Goal: Communication & Community: Answer question/provide support

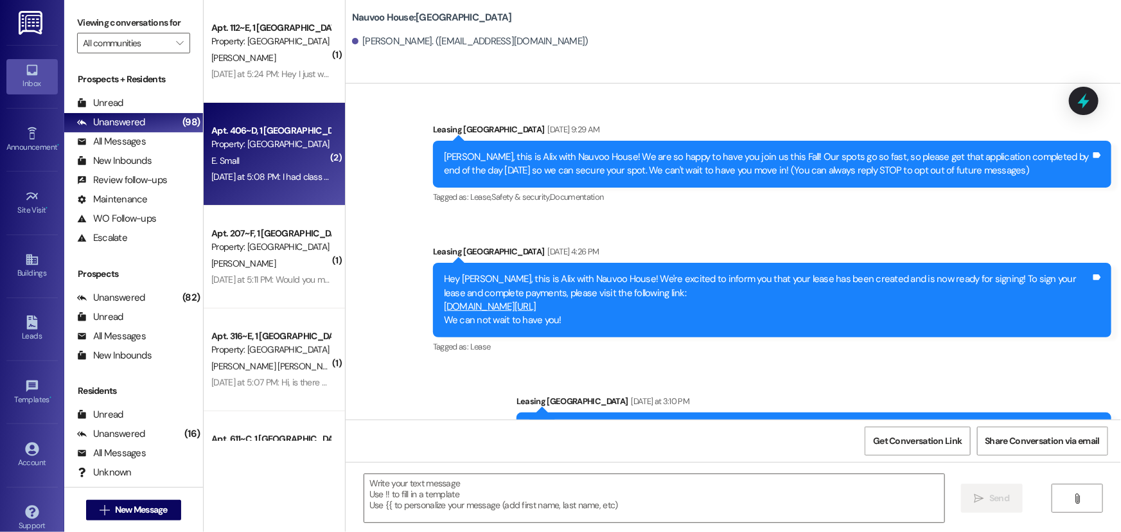
scroll to position [64, 0]
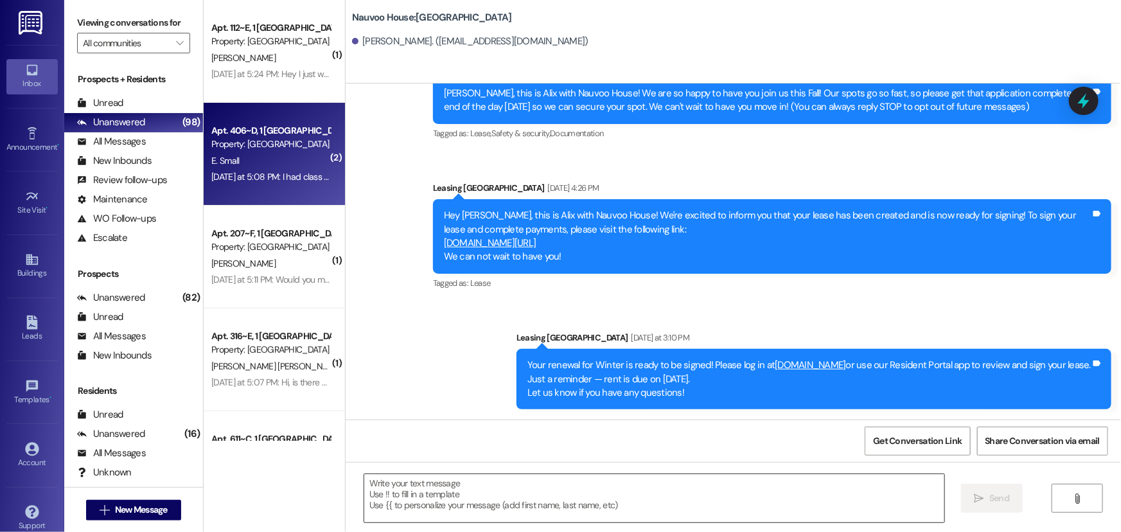
click at [529, 491] on textarea at bounding box center [654, 498] width 580 height 48
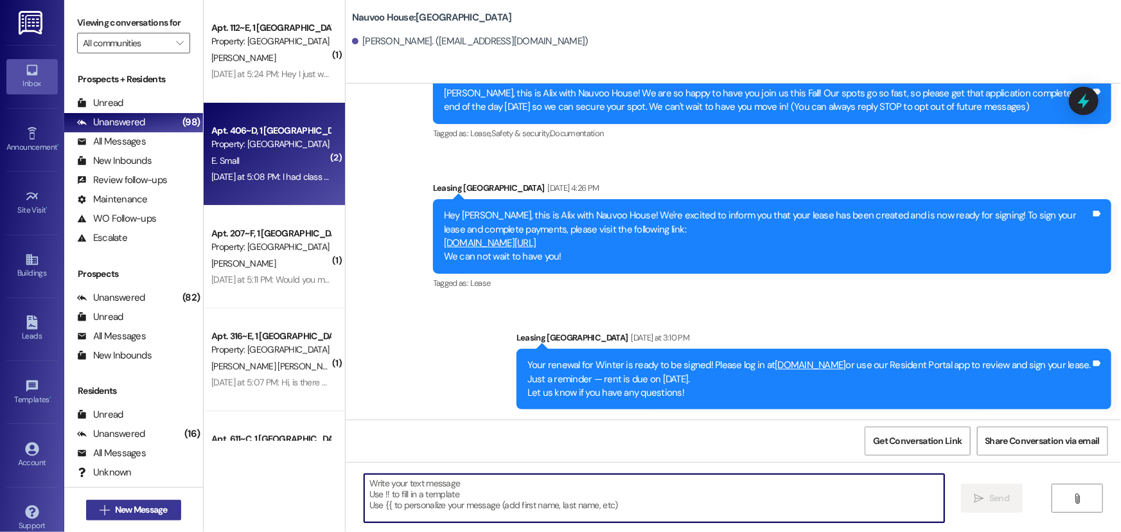
click at [118, 506] on span "New Message" at bounding box center [141, 509] width 53 height 13
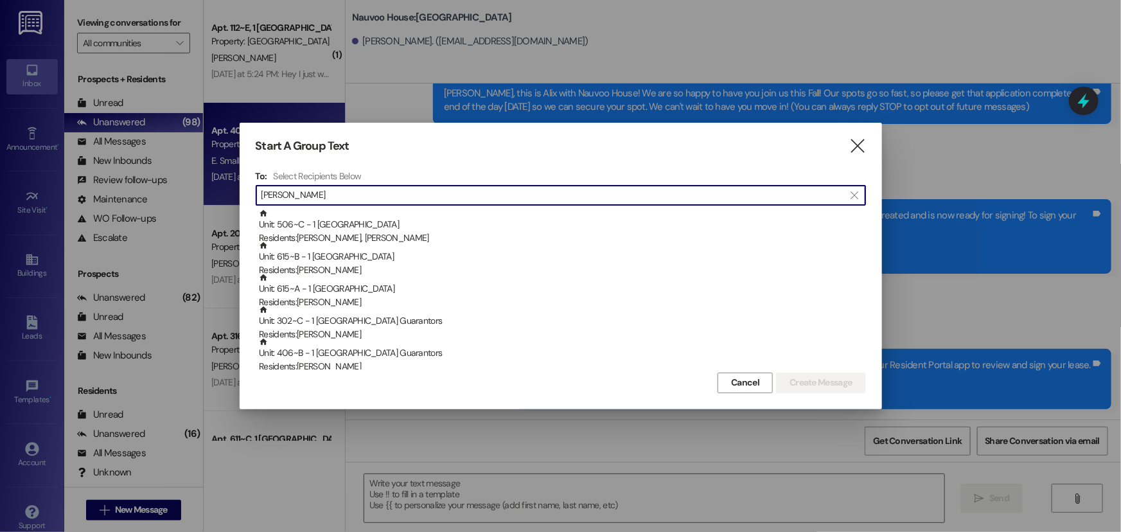
type input "[PERSON_NAME]"
click at [845, 134] on div "Start A Group Text  To: Select Recipients Below  [PERSON_NAME]  Unit: 506~C …" at bounding box center [561, 266] width 642 height 286
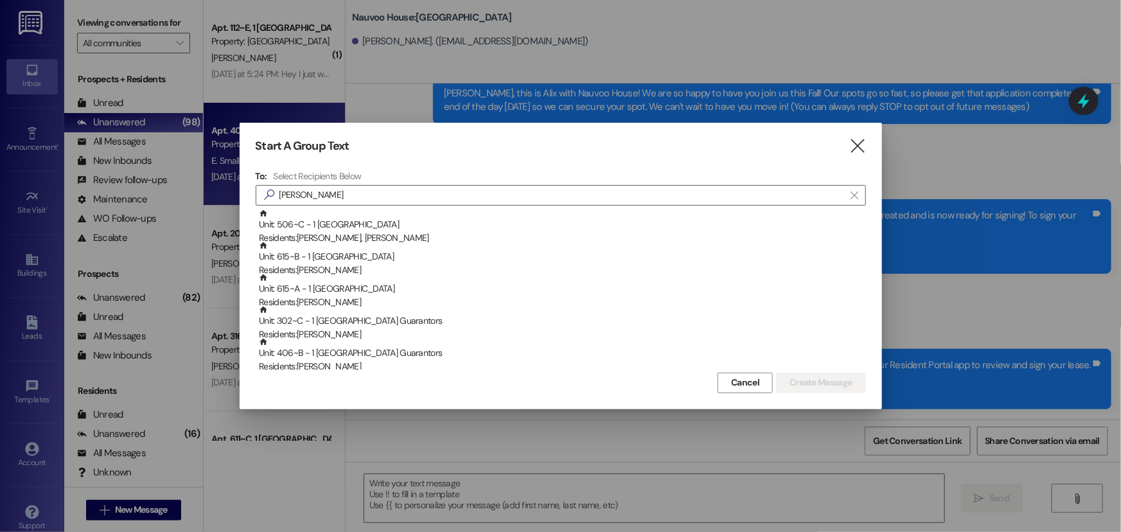
click at [848, 135] on div "Start A Group Text  To: Select Recipients Below  [PERSON_NAME]  Unit: 506~C …" at bounding box center [561, 266] width 642 height 286
click at [852, 146] on icon "" at bounding box center [856, 145] width 17 height 13
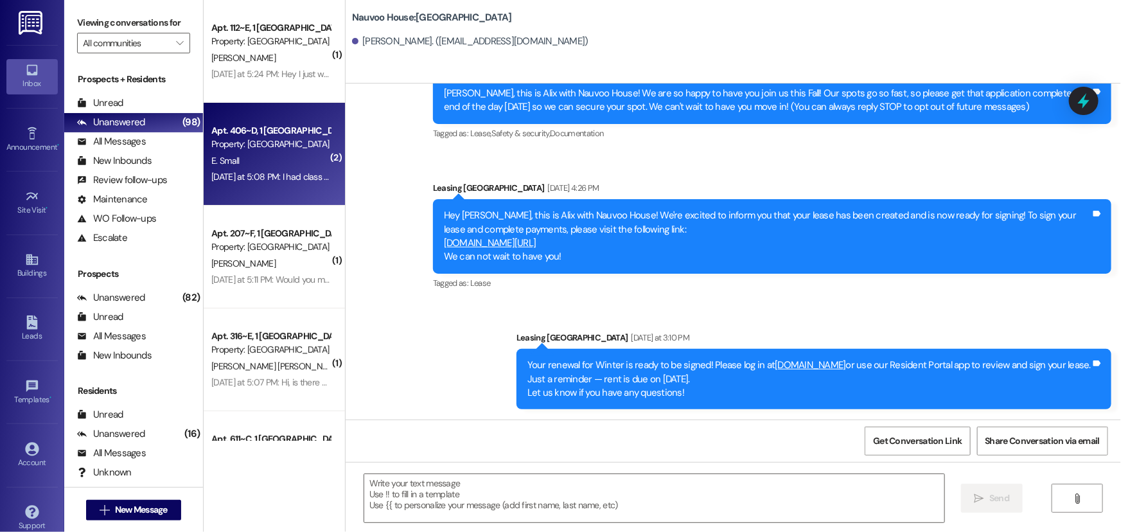
click at [137, 520] on div " New Message" at bounding box center [133, 510] width 95 height 32
click at [137, 513] on span "New Message" at bounding box center [141, 509] width 53 height 13
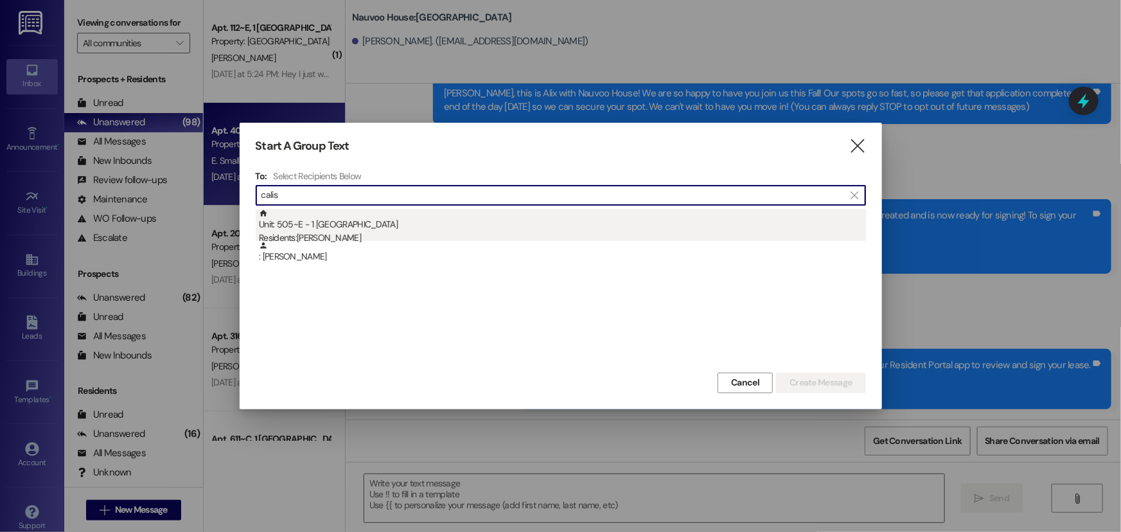
type input "calis"
click at [314, 215] on div "Unit: 505~E - 1 Nauvoo House Residents: [PERSON_NAME]" at bounding box center [562, 227] width 607 height 37
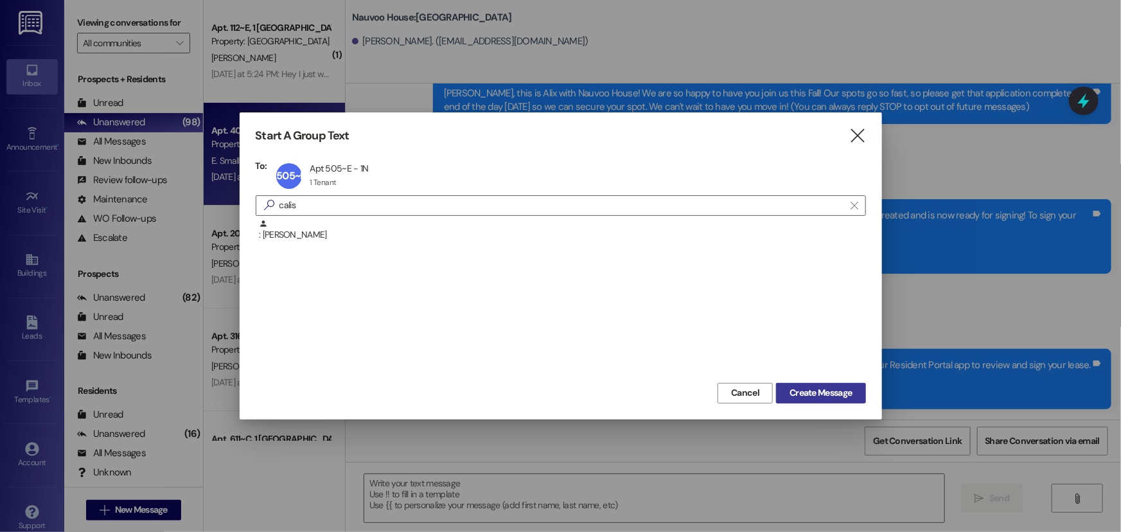
click at [831, 389] on span "Create Message" at bounding box center [820, 392] width 62 height 13
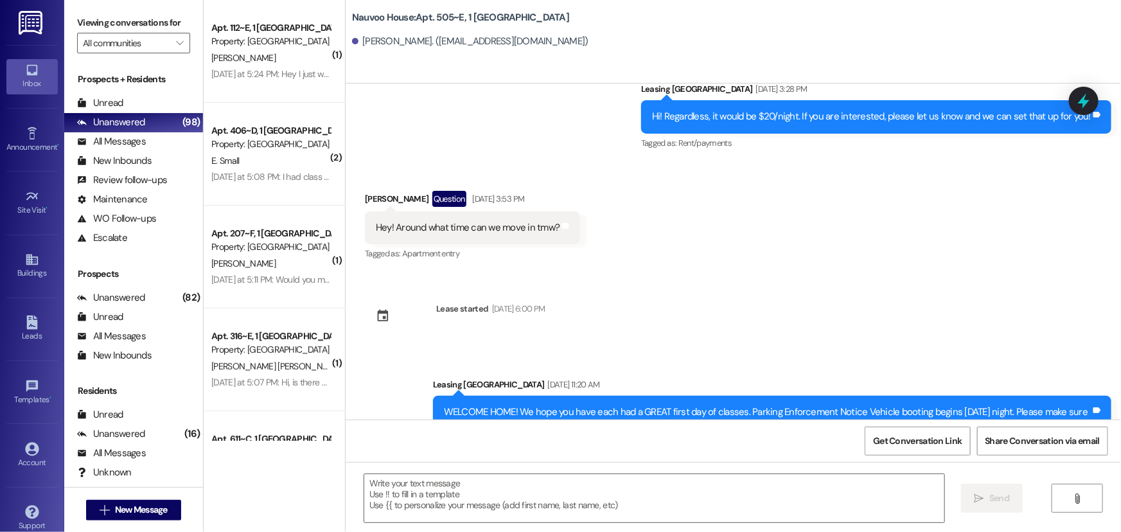
scroll to position [53835, 0]
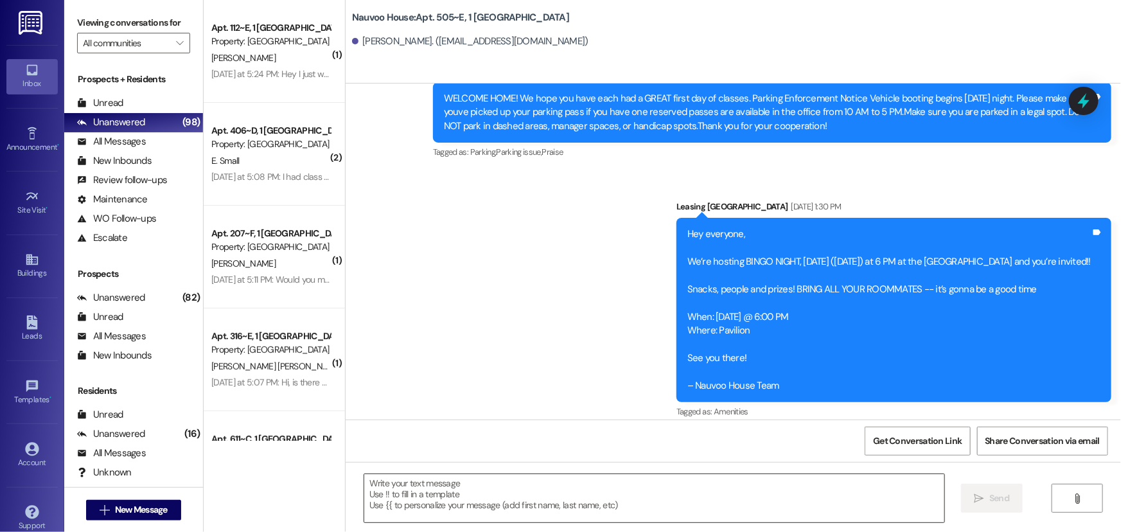
click at [660, 505] on textarea at bounding box center [654, 498] width 580 height 48
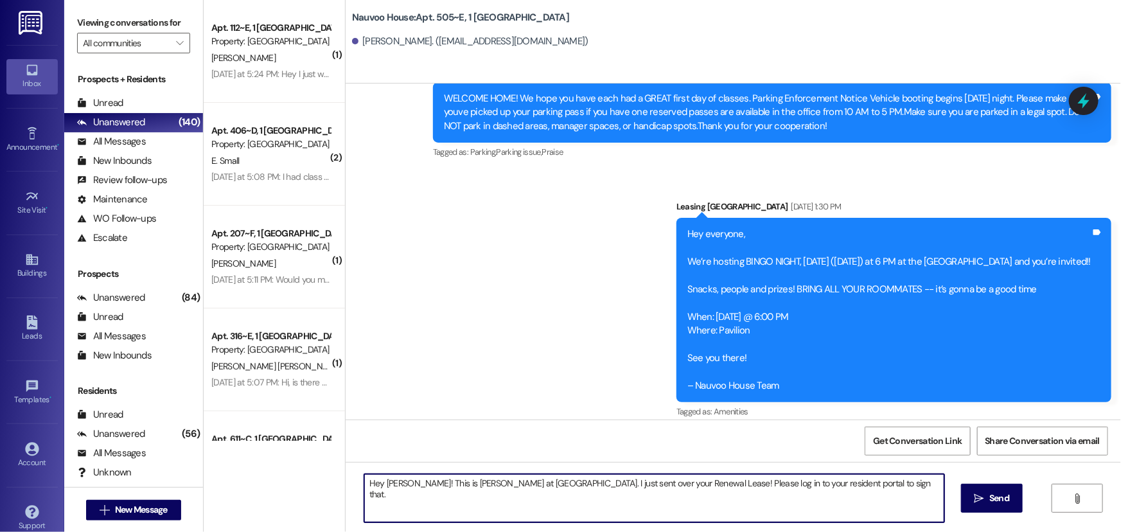
click at [861, 494] on textarea "Hey [PERSON_NAME]! This is [PERSON_NAME] at [GEOGRAPHIC_DATA]. I just sent over…" at bounding box center [654, 498] width 580 height 48
type textarea "Hey [PERSON_NAME]! This is [PERSON_NAME] at [GEOGRAPHIC_DATA]. I just sent over…"
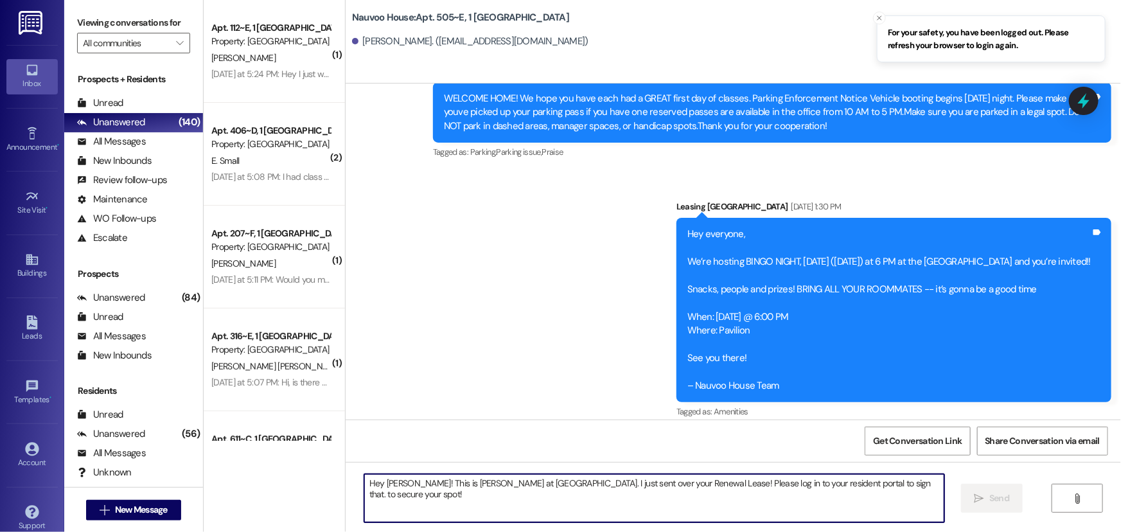
click at [718, 483] on textarea "Hey [PERSON_NAME]! This is [PERSON_NAME] at [GEOGRAPHIC_DATA]. I just sent over…" at bounding box center [654, 498] width 580 height 48
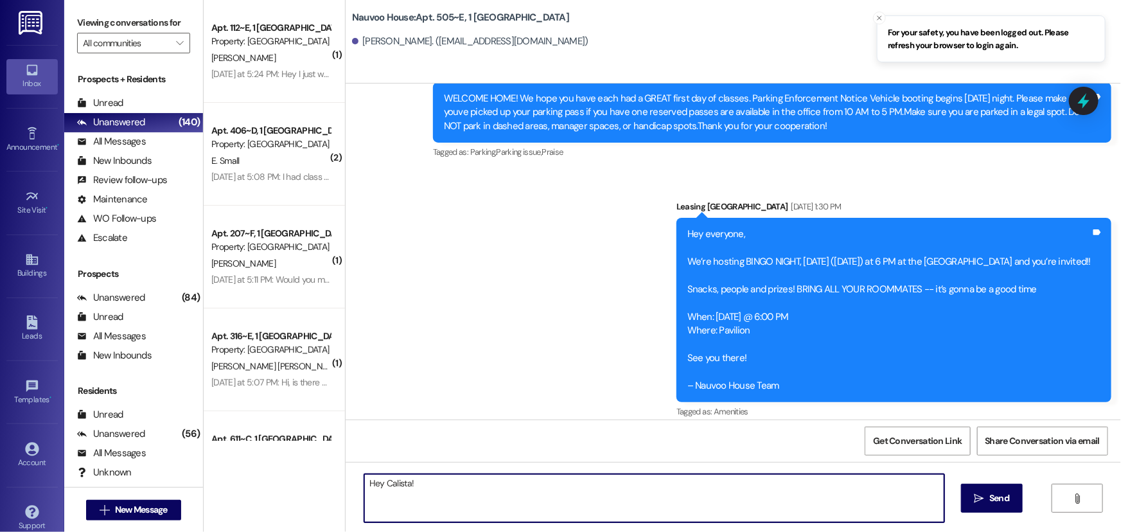
click at [426, 496] on textarea "Hey Calista!" at bounding box center [654, 498] width 580 height 48
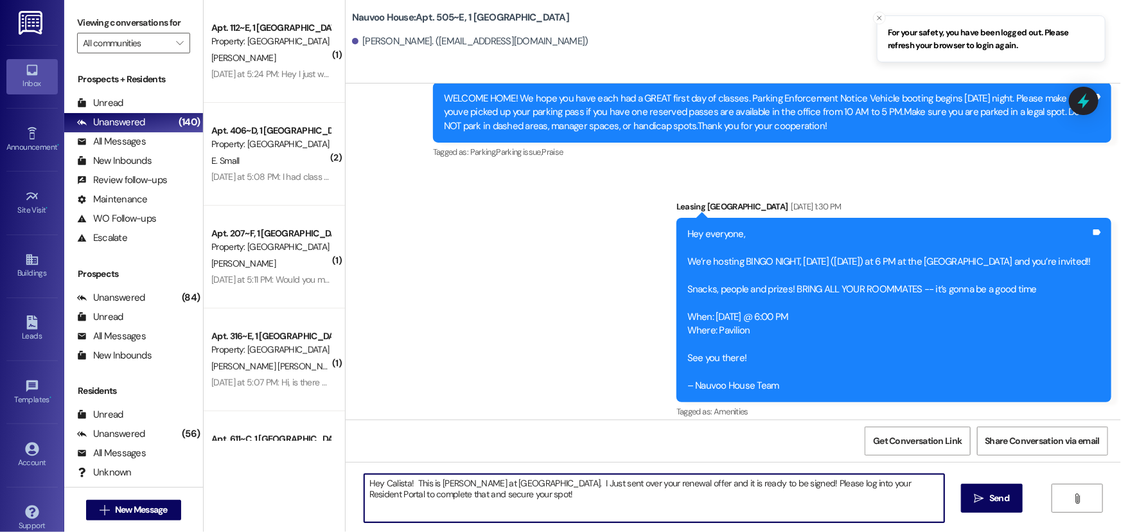
drag, startPoint x: 469, startPoint y: 496, endPoint x: 338, endPoint y: 480, distance: 132.0
click at [345, 480] on div "Hey Calista! This is [PERSON_NAME] at [GEOGRAPHIC_DATA]. I Just sent over your …" at bounding box center [732, 510] width 775 height 96
type textarea "Hey Calista! This is [PERSON_NAME] at [GEOGRAPHIC_DATA]. I Just sent over your …"
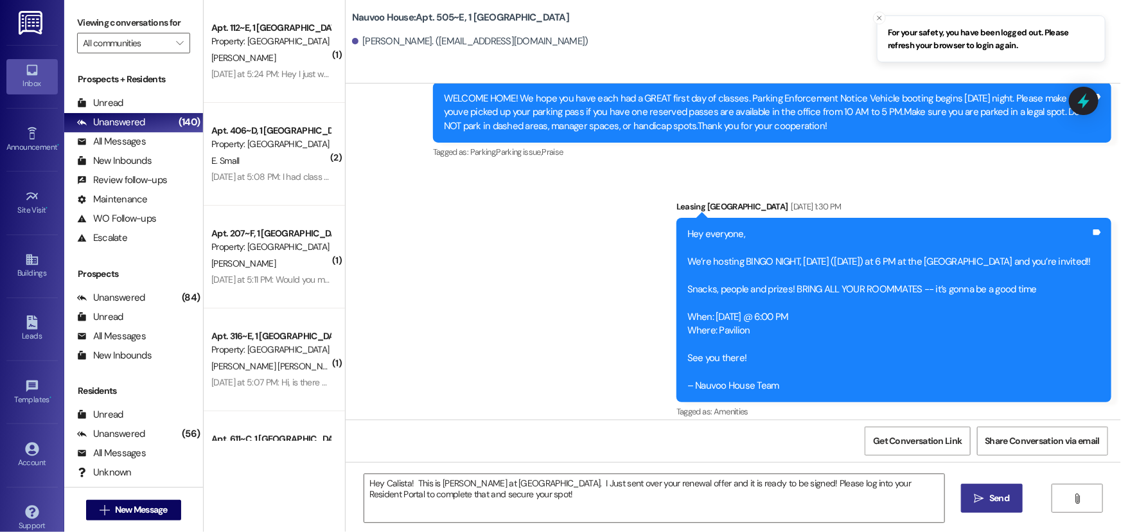
click at [1012, 503] on button " Send" at bounding box center [992, 498] width 62 height 29
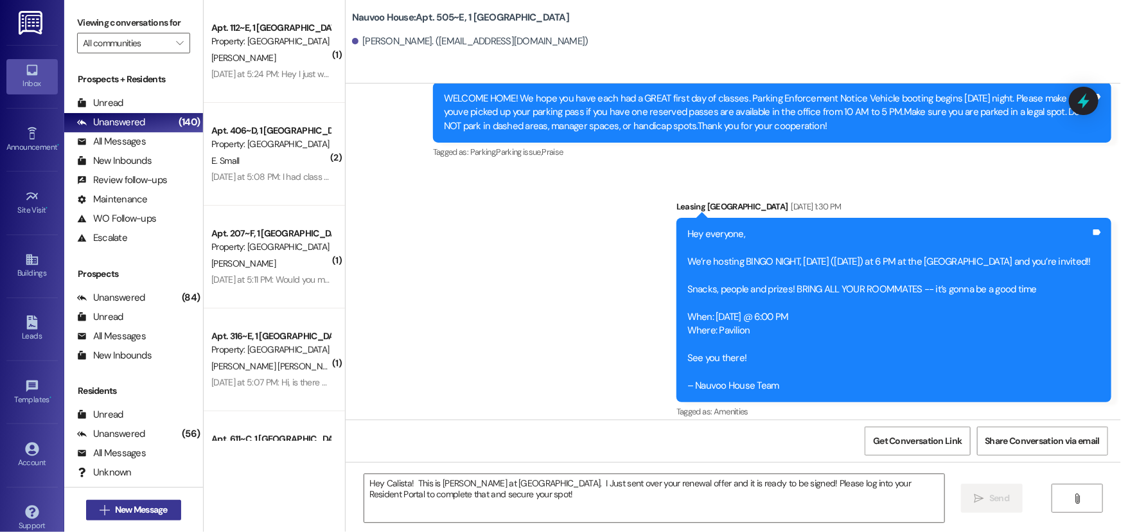
click at [146, 518] on button " New Message" at bounding box center [133, 510] width 95 height 21
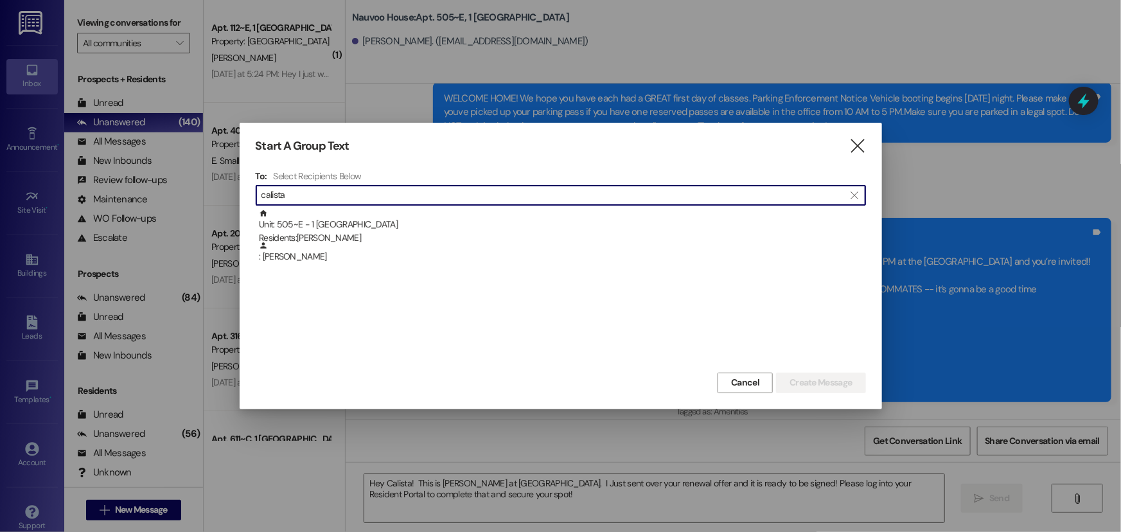
type input "calista"
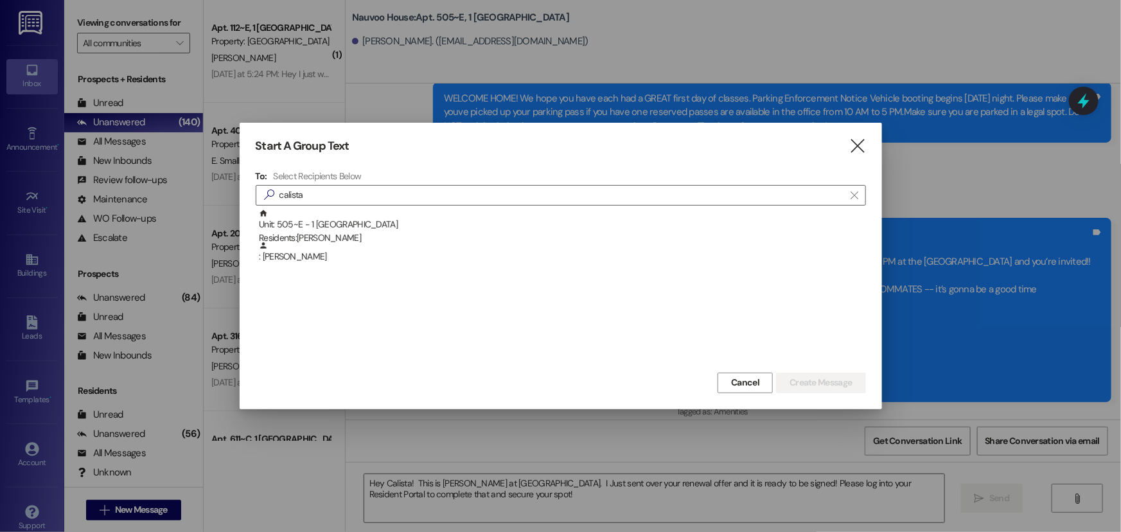
click at [338, 218] on div "Unit: 505~E - 1 Nauvoo House Residents: [PERSON_NAME]" at bounding box center [562, 227] width 607 height 37
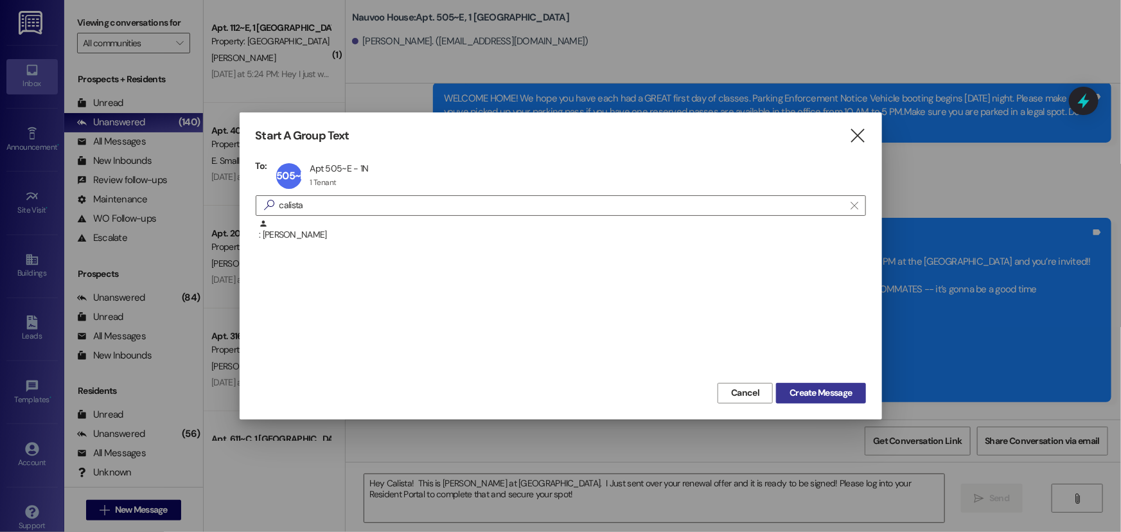
click at [828, 395] on span "Create Message" at bounding box center [820, 392] width 62 height 13
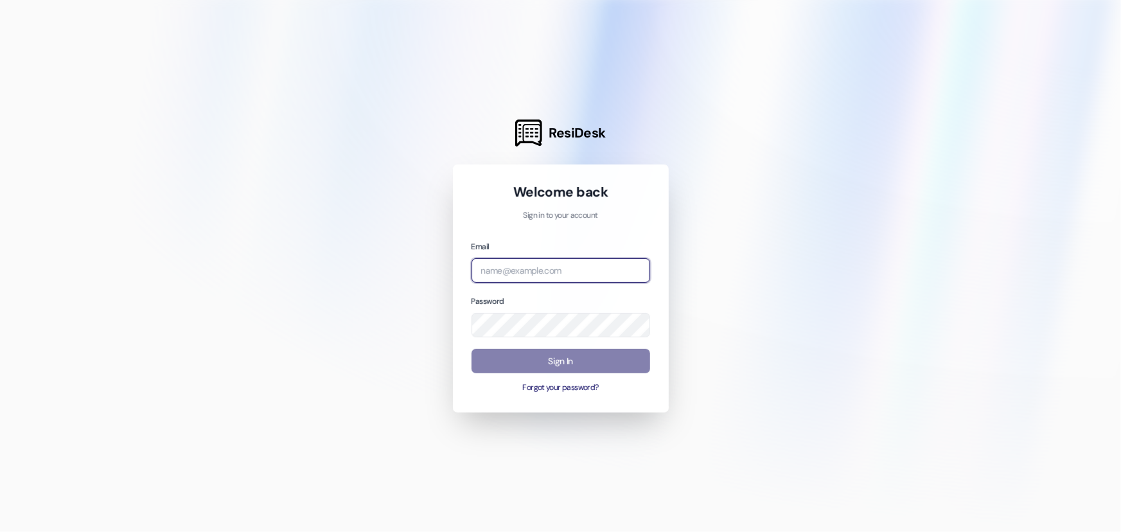
click at [554, 270] on input "email" at bounding box center [560, 270] width 179 height 25
type input "leasing.nauvoohouse@redstoneresidential.com"
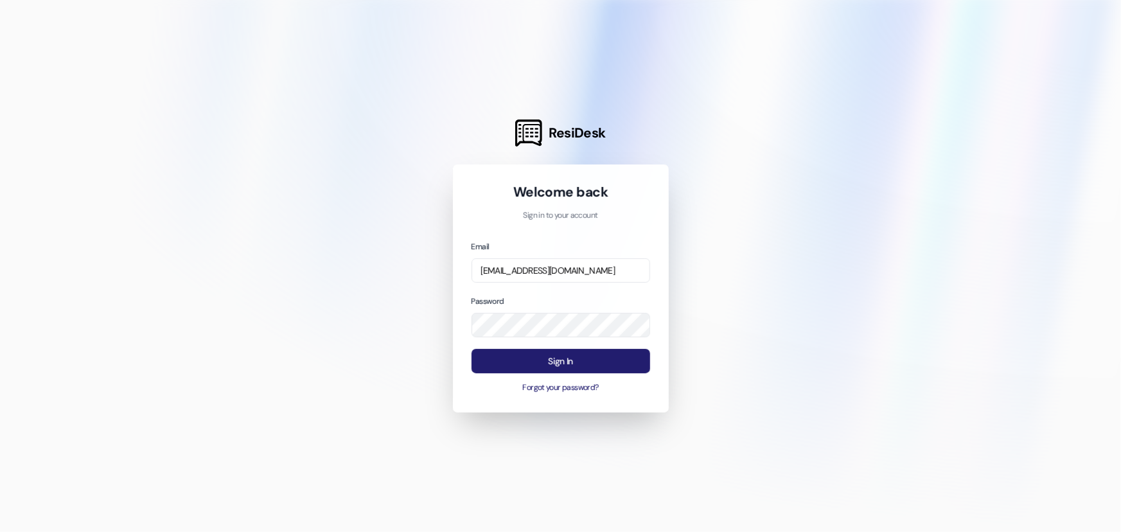
click at [581, 363] on button "Sign In" at bounding box center [560, 361] width 179 height 25
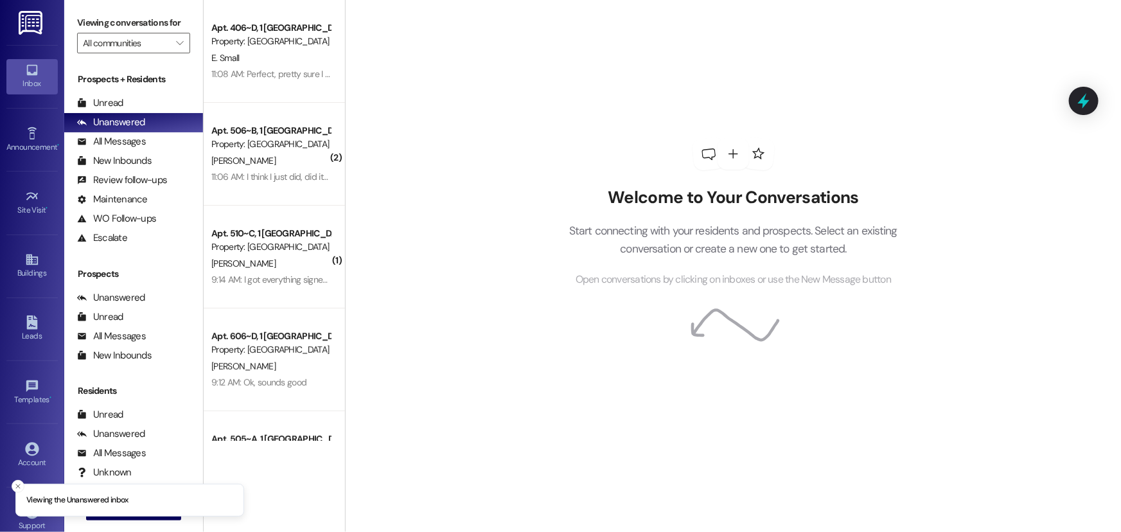
click at [152, 517] on button " New Message" at bounding box center [133, 510] width 95 height 21
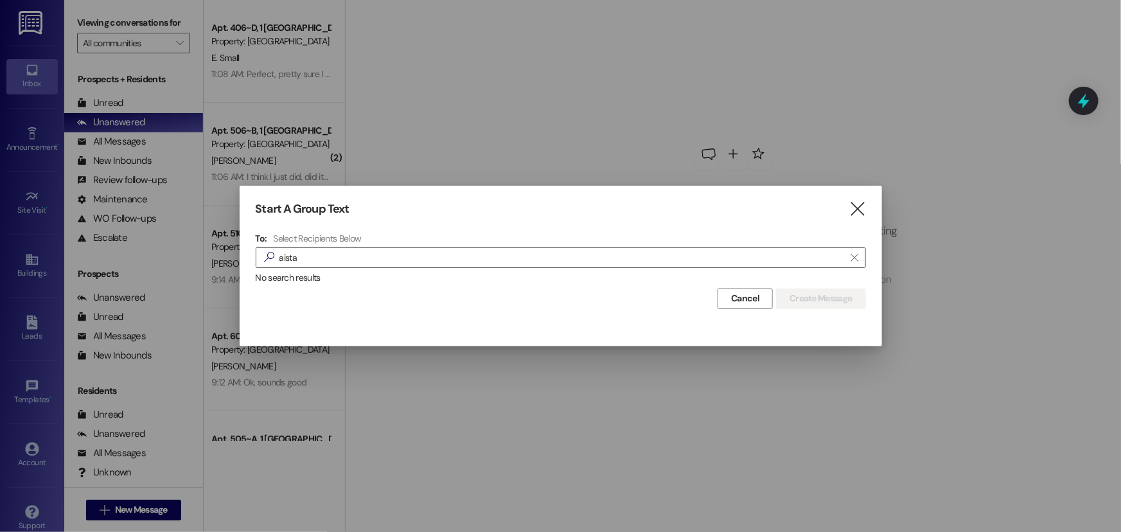
click at [499, 362] on div at bounding box center [560, 266] width 1121 height 532
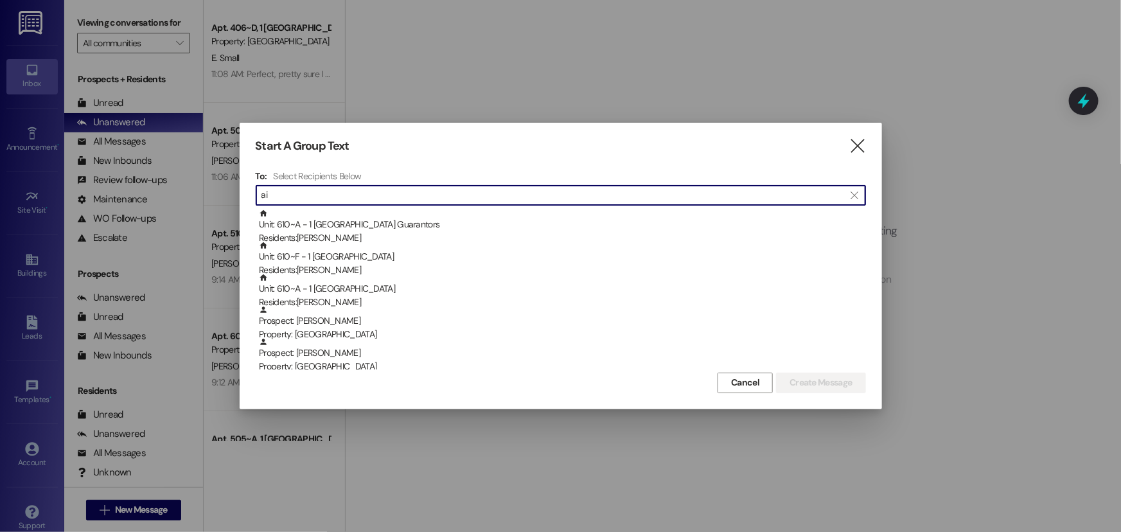
type input "a"
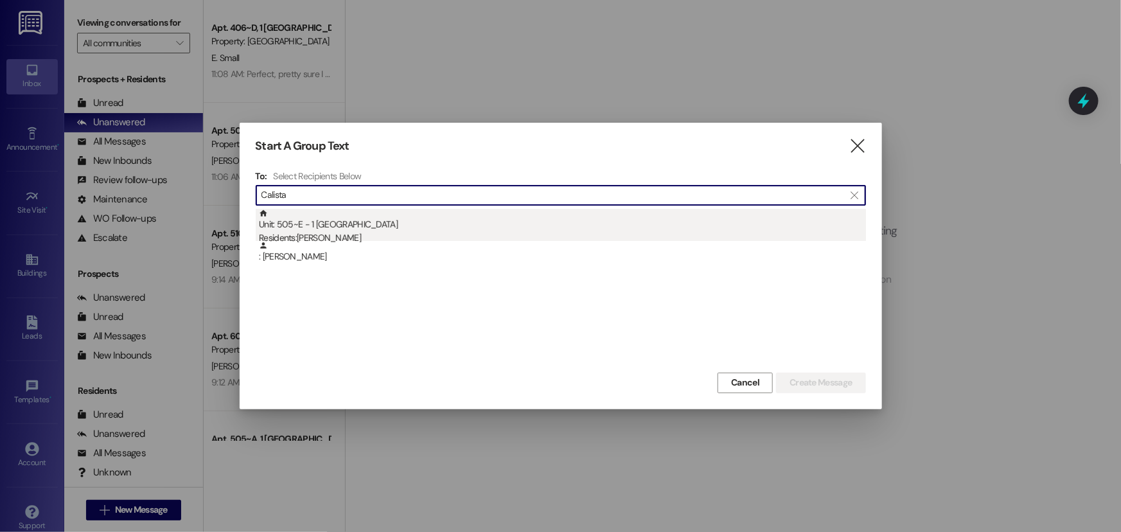
type input "Calista"
click at [356, 237] on div "Residents: Calista Christensen" at bounding box center [562, 237] width 607 height 13
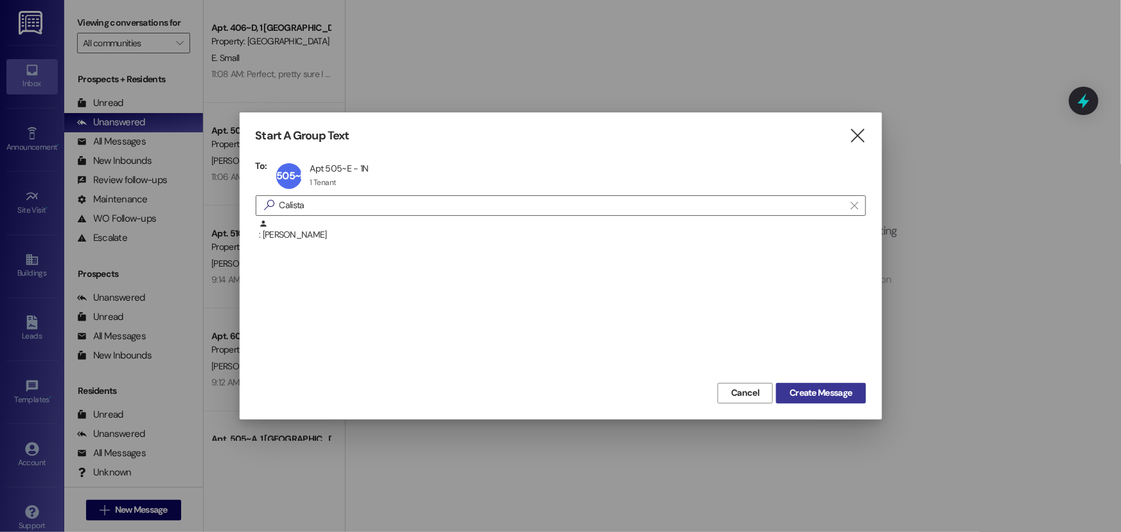
click at [809, 395] on span "Create Message" at bounding box center [820, 392] width 62 height 13
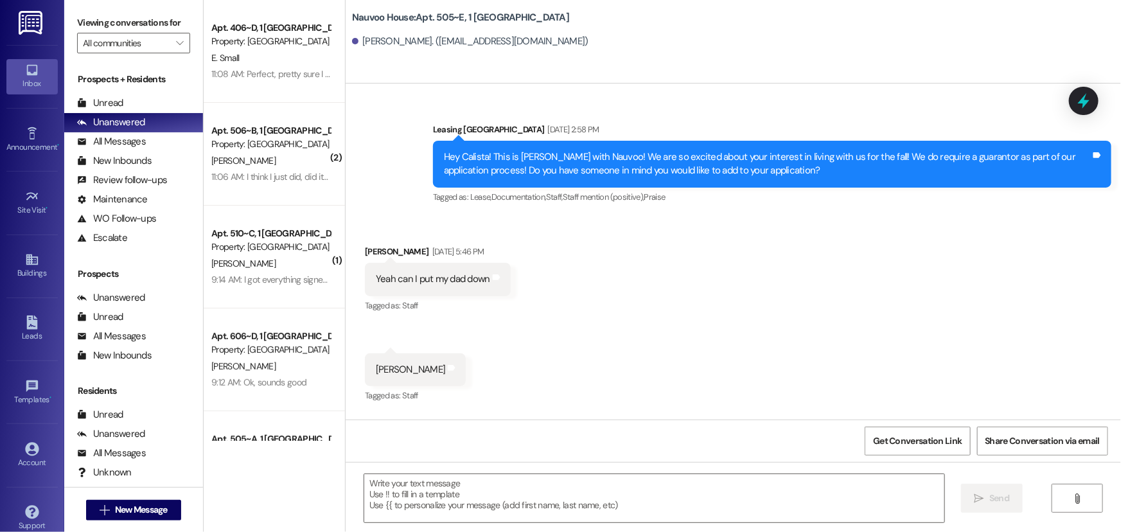
scroll to position [53835, 0]
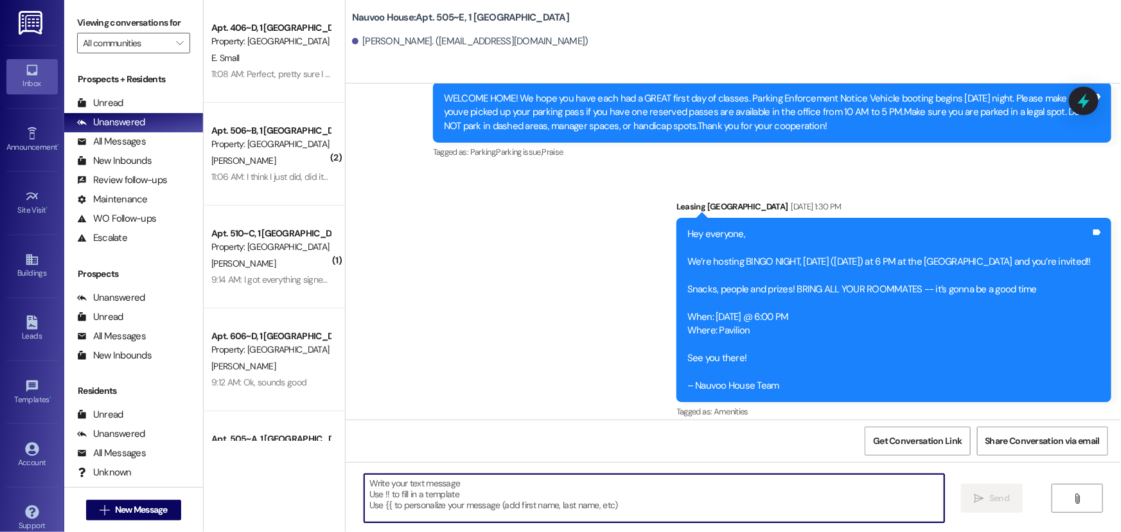
click at [674, 488] on textarea at bounding box center [654, 498] width 580 height 48
paste textarea "(360) 794-9524"
type textarea "("
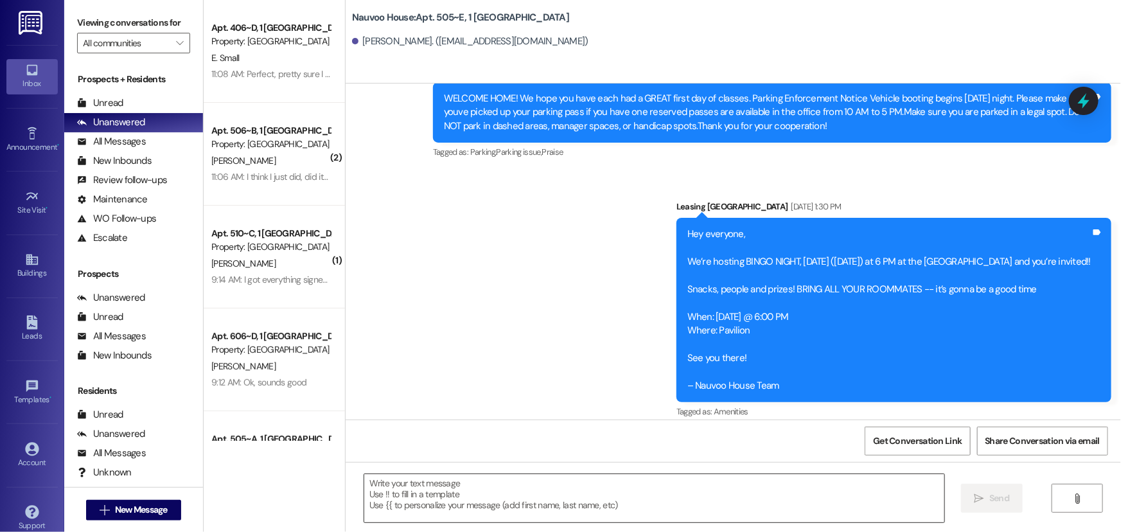
click at [559, 500] on textarea at bounding box center [654, 498] width 580 height 48
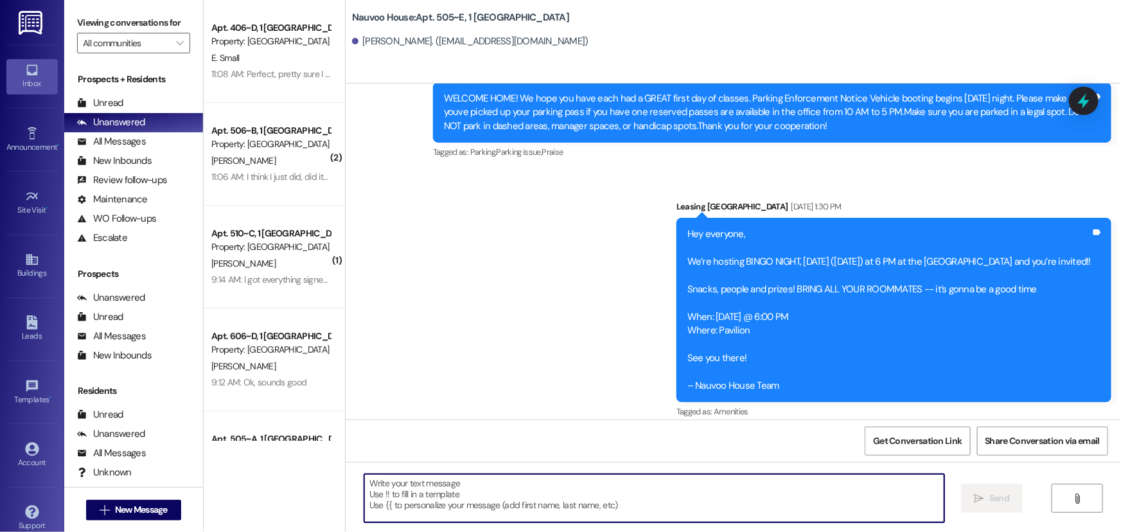
paste textarea "(360) 794-9524"
type textarea "("
